Goal: Information Seeking & Learning: Learn about a topic

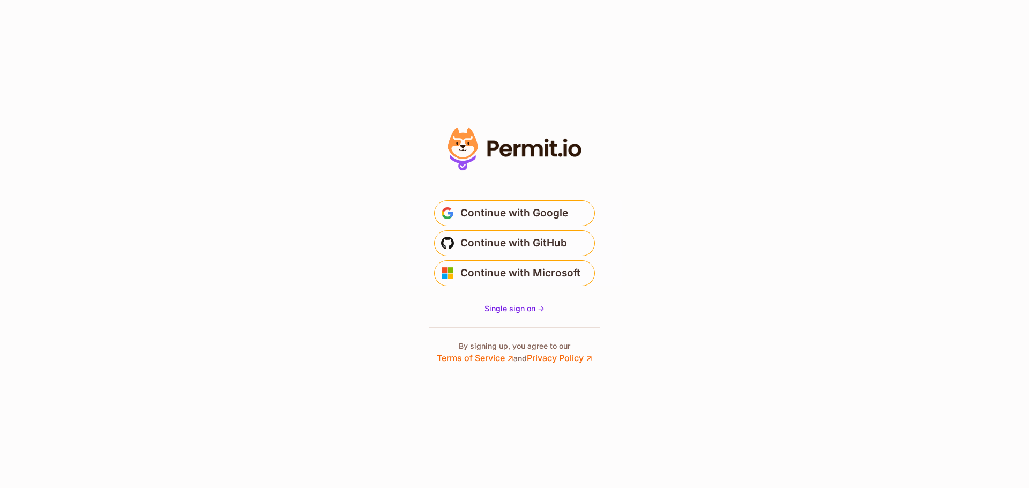
click at [477, 152] on icon at bounding box center [515, 149] width 148 height 51
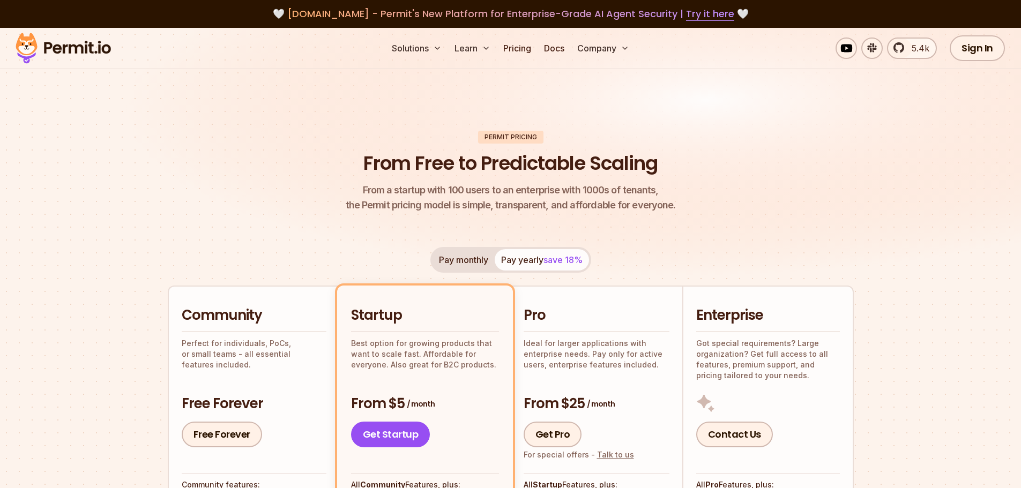
click at [128, 223] on img at bounding box center [510, 164] width 1021 height 272
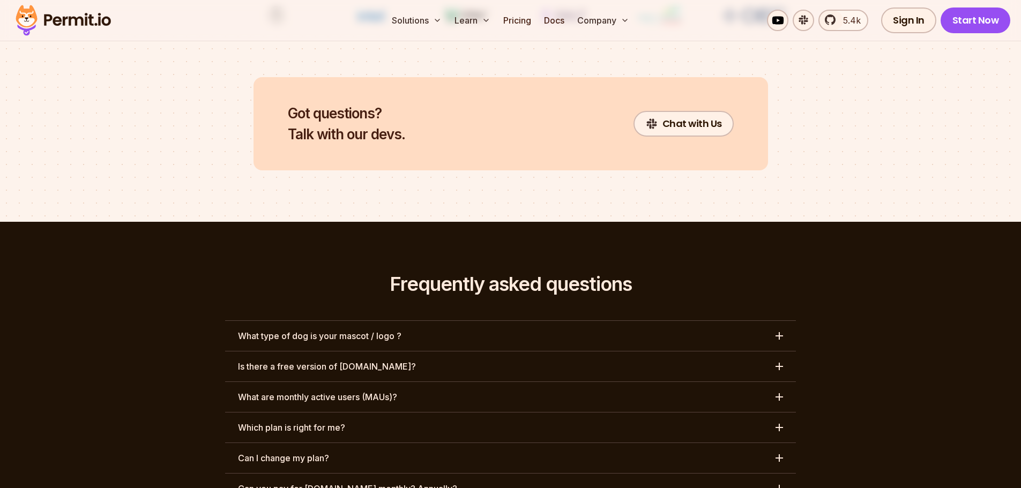
scroll to position [4717, 0]
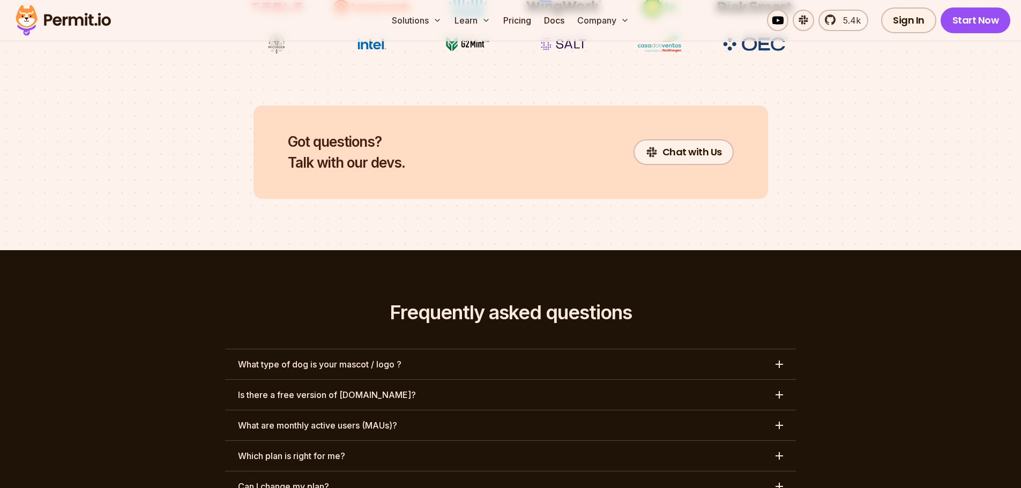
click at [312, 358] on h3 "What type of dog is your mascot / logo ?" at bounding box center [319, 364] width 163 height 13
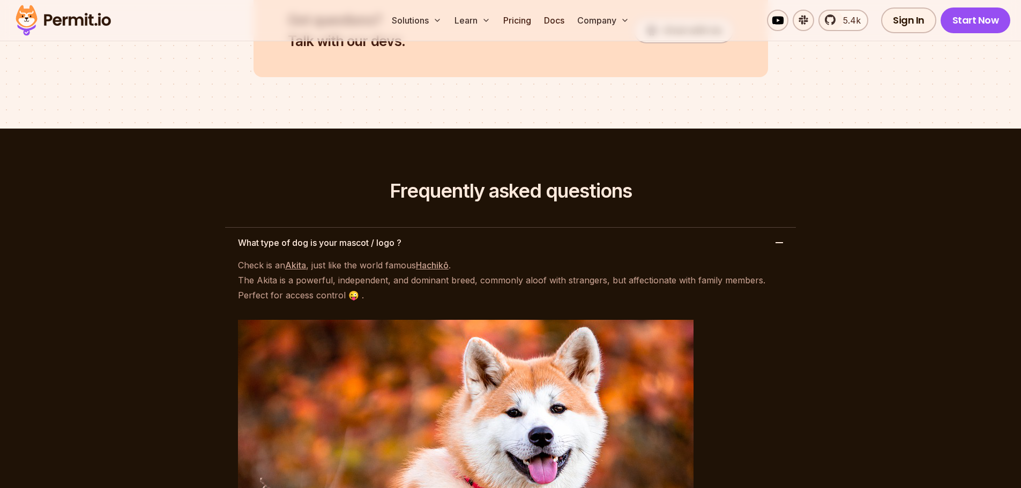
scroll to position [4860, 0]
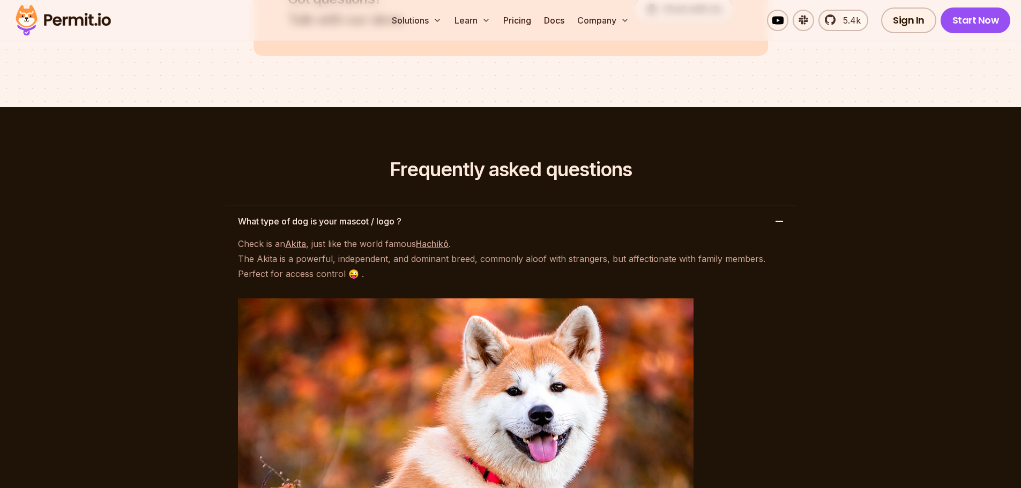
click at [343, 215] on h3 "What type of dog is your mascot / logo ?" at bounding box center [319, 221] width 163 height 13
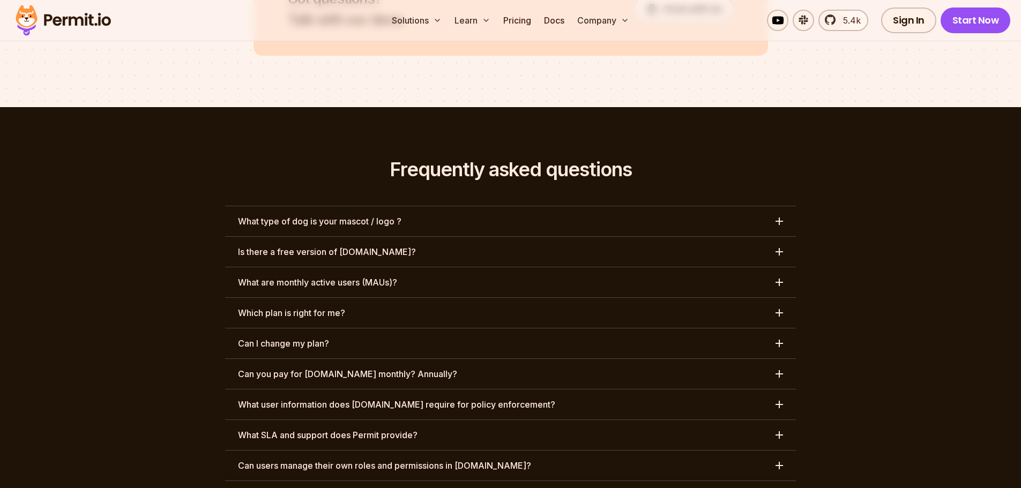
click at [310, 245] on h3 "Is there a free version of Permit.io?" at bounding box center [327, 251] width 178 height 13
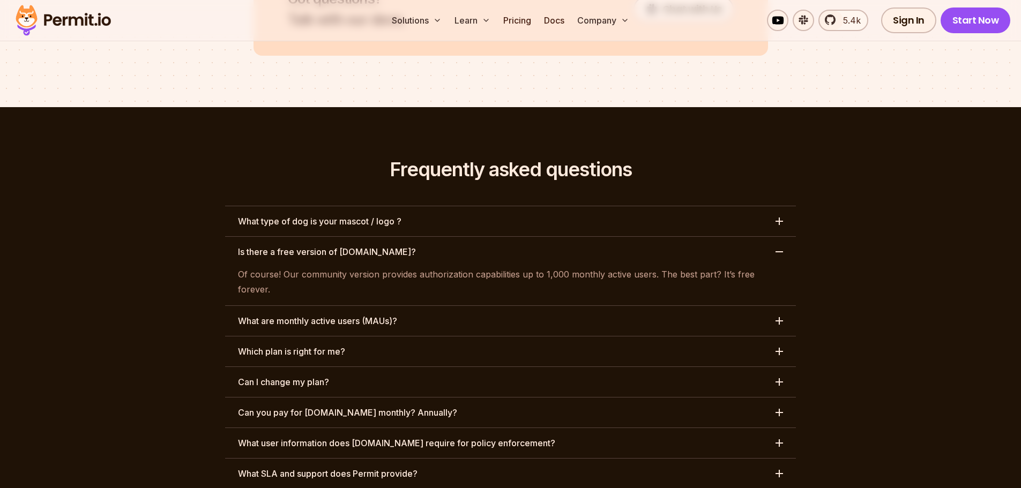
click at [310, 245] on h3 "Is there a free version of Permit.io?" at bounding box center [327, 251] width 178 height 13
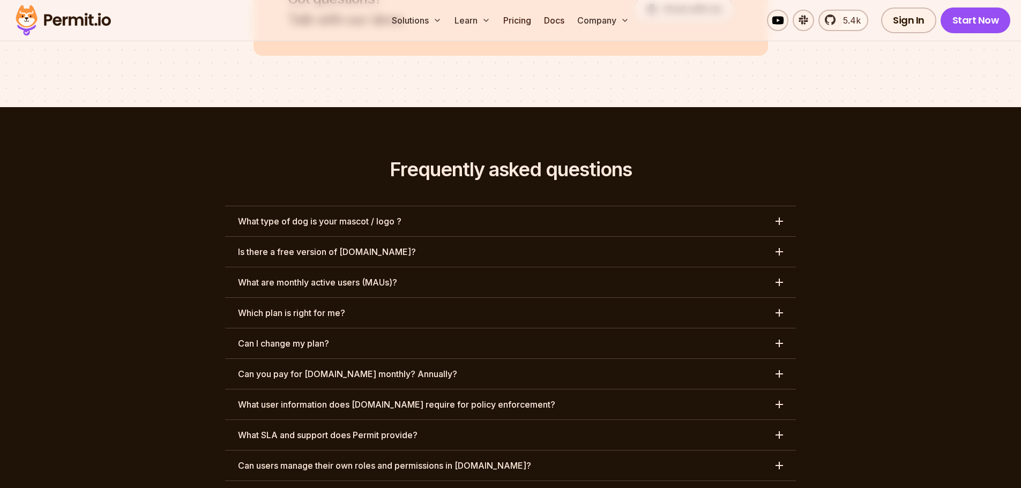
click at [271, 276] on h3 "What are monthly active users (MAUs)?" at bounding box center [317, 282] width 159 height 13
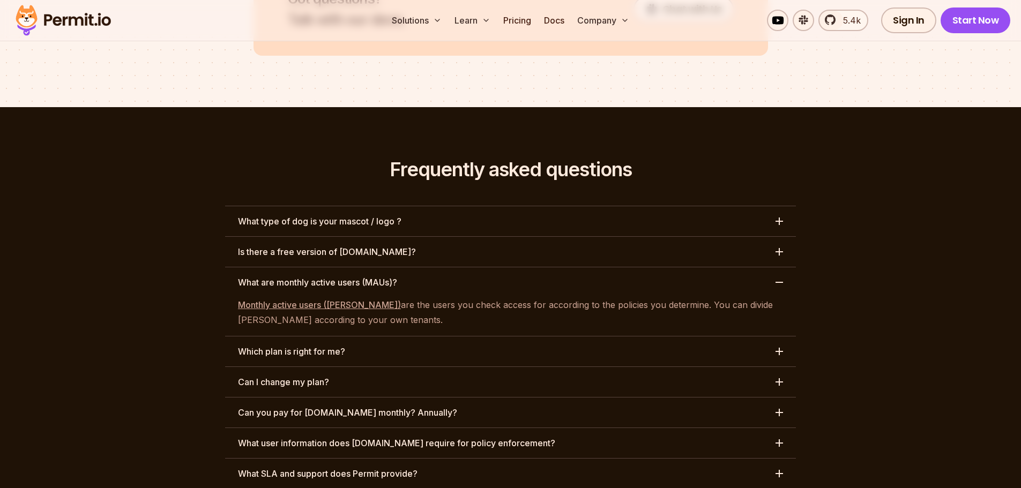
click at [253, 276] on h3 "What are monthly active users (MAUs)?" at bounding box center [317, 282] width 159 height 13
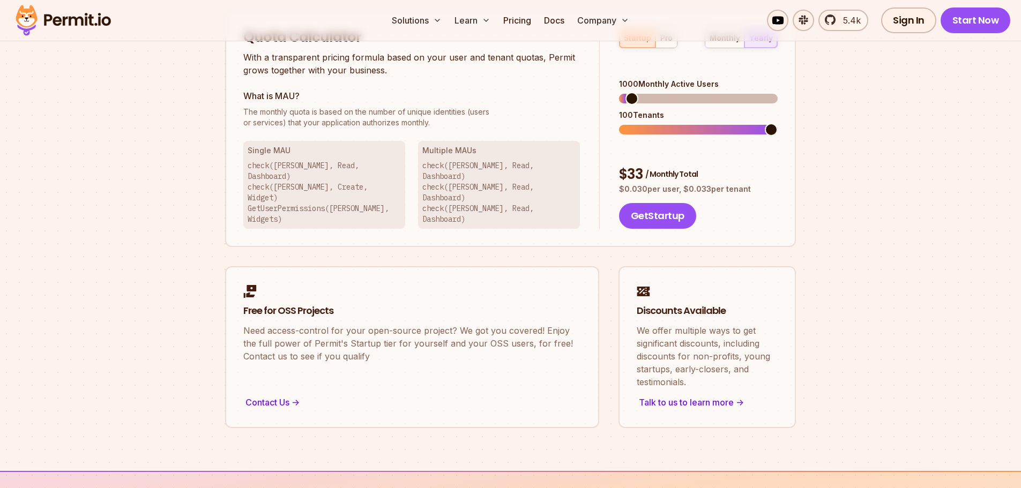
scroll to position [0, 0]
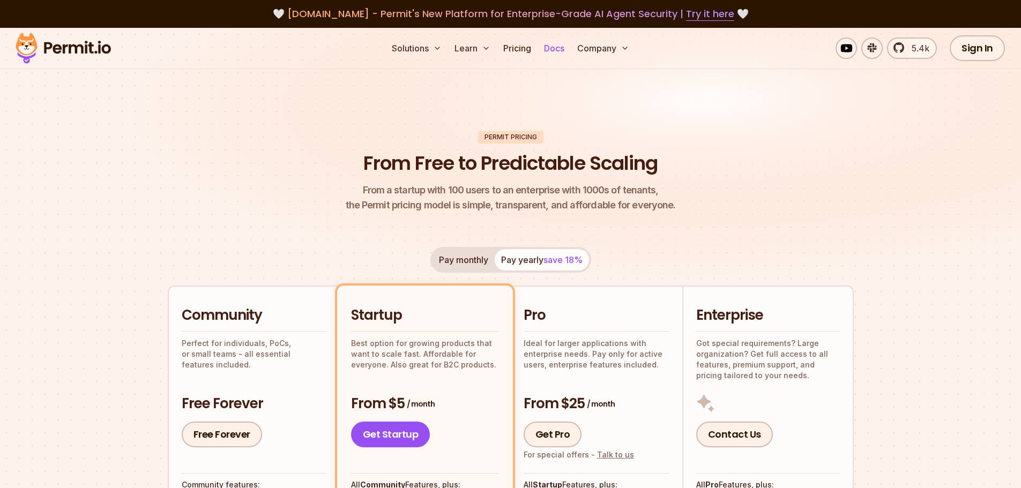
click at [556, 46] on link "Docs" at bounding box center [554, 48] width 29 height 21
